Goal: Check status: Check status

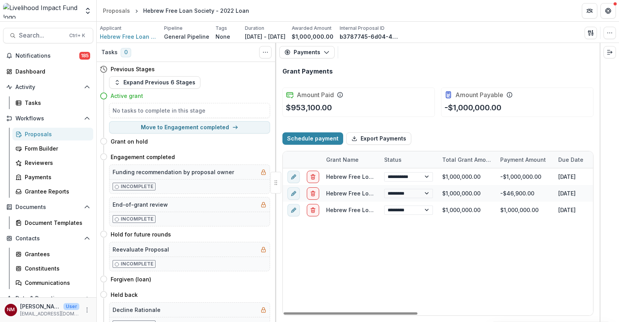
select select "****"
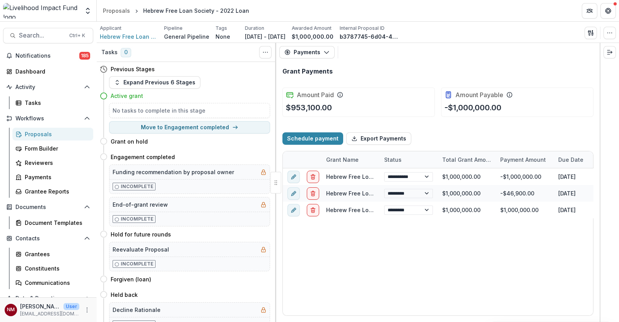
select select "****"
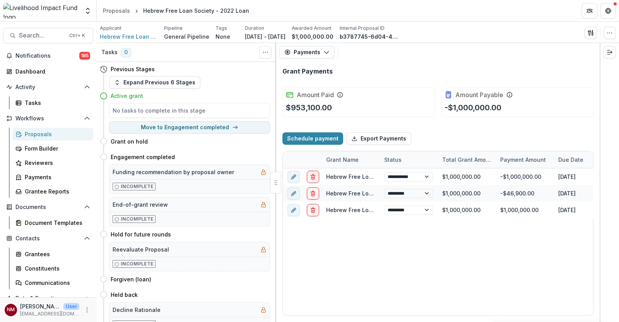
select select "****"
